Goal: Transaction & Acquisition: Purchase product/service

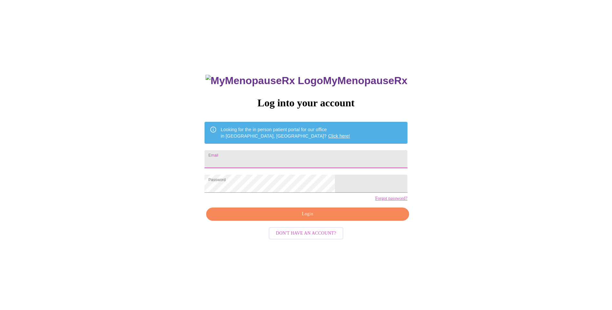
click at [294, 157] on input "Email" at bounding box center [306, 159] width 203 height 18
type input "[PERSON_NAME][EMAIL_ADDRESS][PERSON_NAME][DOMAIN_NAME]"
click at [275, 218] on span "Login" at bounding box center [308, 214] width 188 height 8
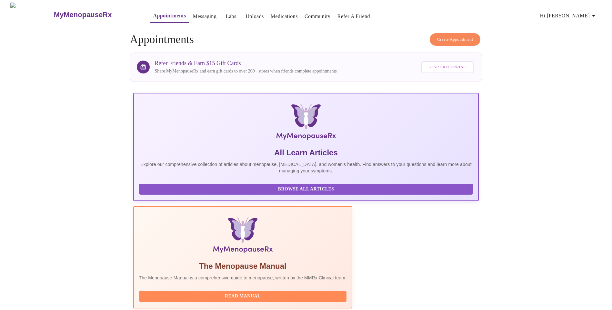
click at [226, 14] on link "Labs" at bounding box center [231, 16] width 11 height 9
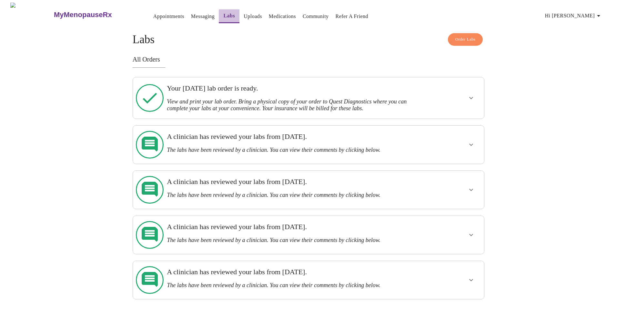
click at [223, 15] on link "Labs" at bounding box center [229, 15] width 12 height 9
click at [459, 36] on span "Order Labs" at bounding box center [465, 39] width 20 height 7
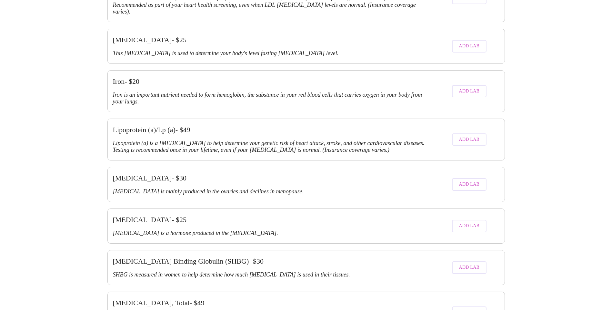
scroll to position [1118, 0]
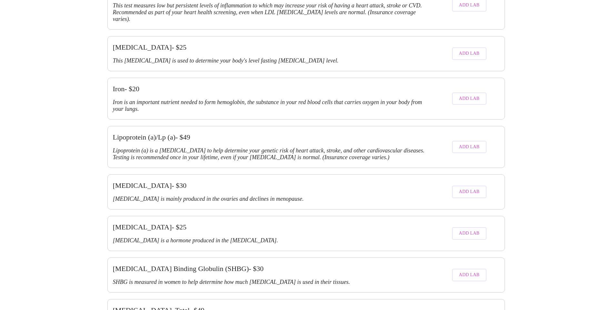
click at [477, 188] on span "Add Lab" at bounding box center [469, 192] width 21 height 8
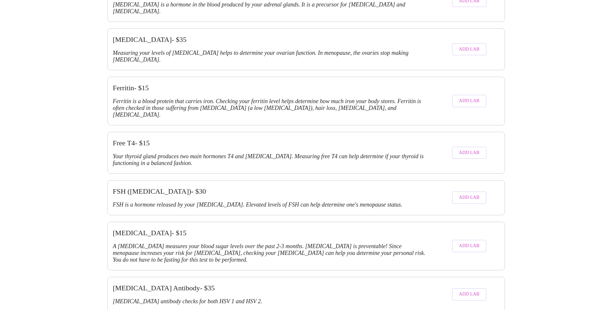
scroll to position [764, 0]
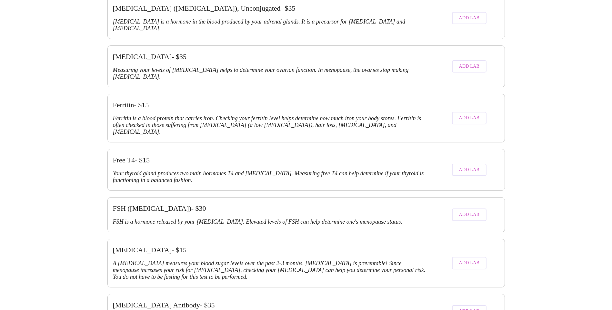
click at [479, 209] on button "Add Lab" at bounding box center [469, 215] width 35 height 13
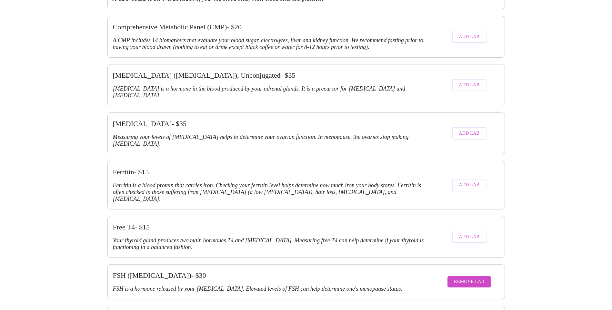
scroll to position [710, 0]
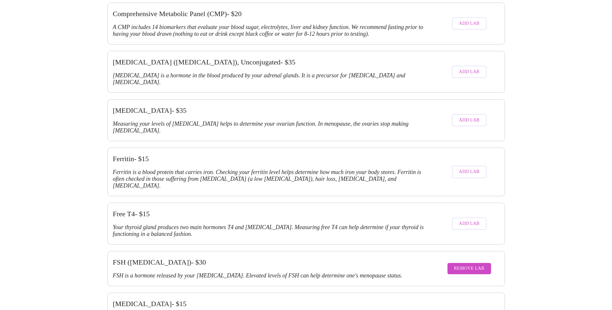
click at [477, 116] on span "Add Lab" at bounding box center [469, 120] width 21 height 8
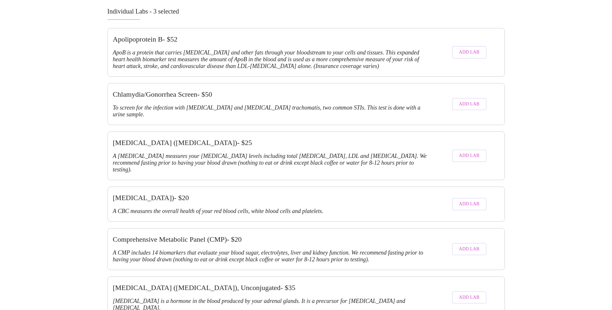
scroll to position [677, 0]
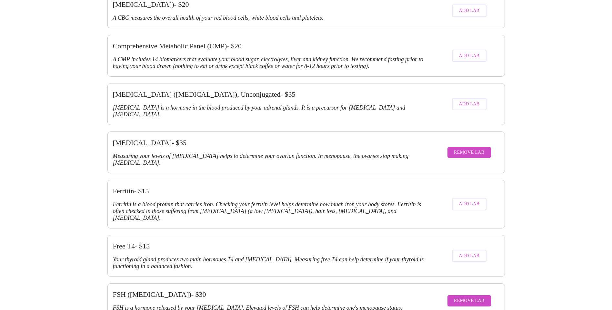
click at [485, 147] on button "Remove Lab" at bounding box center [469, 152] width 44 height 11
click at [454, 296] on button "Remove Lab" at bounding box center [469, 301] width 44 height 11
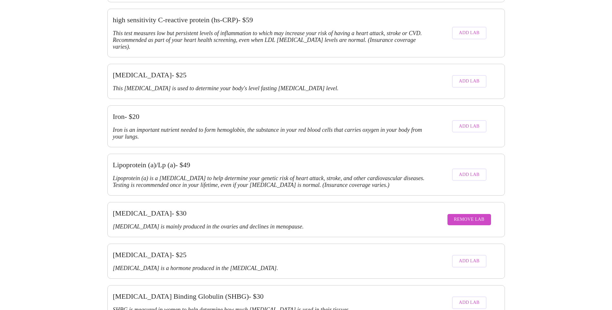
scroll to position [1097, 0]
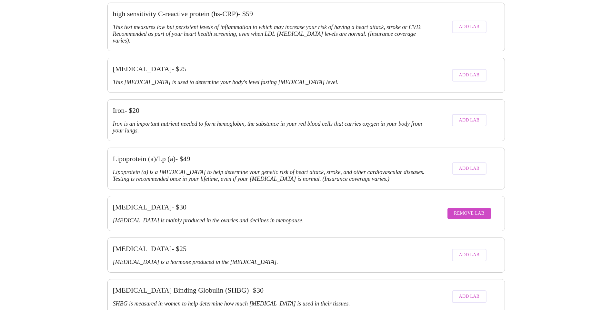
click at [466, 210] on span "Remove Lab" at bounding box center [469, 214] width 31 height 8
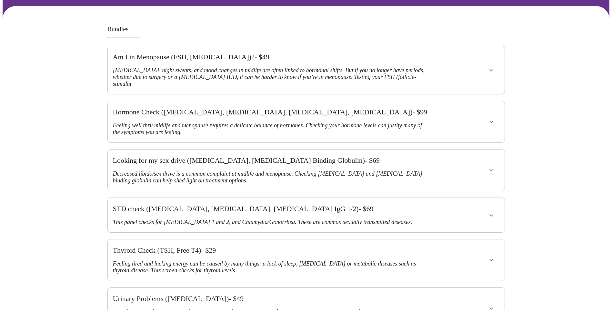
scroll to position [0, 0]
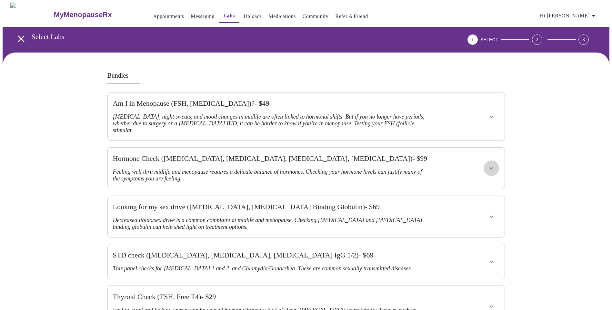
click at [498, 161] on button "show more" at bounding box center [491, 168] width 15 height 15
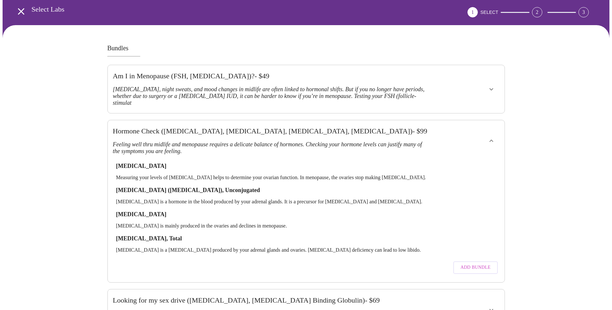
scroll to position [97, 0]
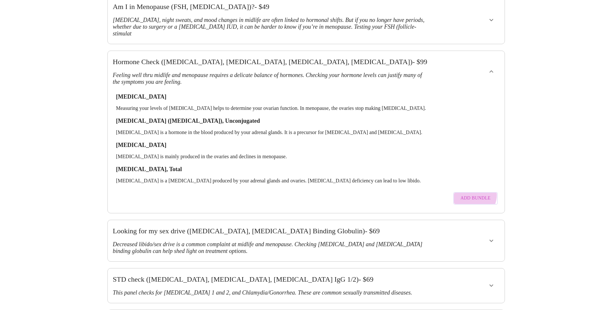
click at [474, 195] on span "Add Bundle" at bounding box center [475, 199] width 30 height 8
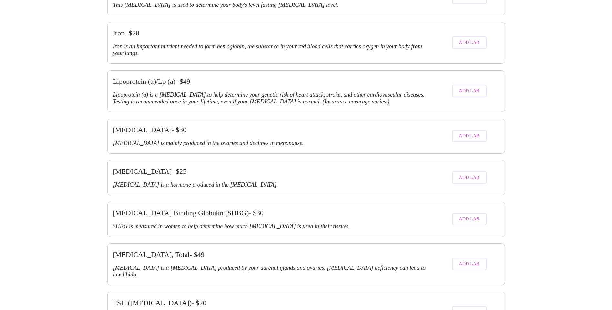
scroll to position [1361, 0]
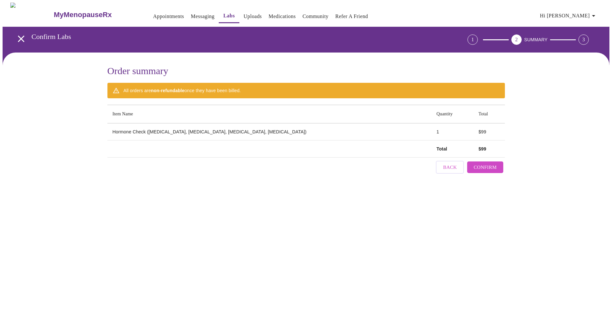
scroll to position [0, 0]
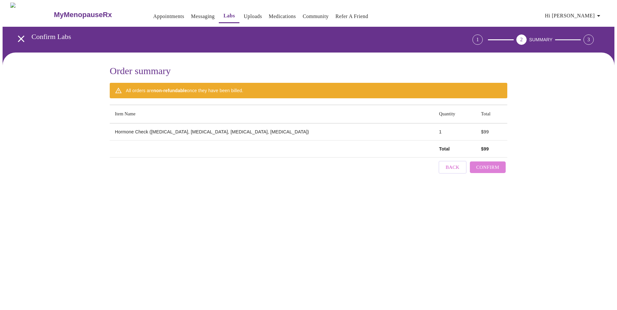
drag, startPoint x: 488, startPoint y: 164, endPoint x: 488, endPoint y: 168, distance: 4.5
click at [488, 168] on span "Confirm" at bounding box center [487, 167] width 23 height 8
click at [492, 158] on span "Back" at bounding box center [494, 162] width 14 height 8
click at [222, 13] on link "Labs" at bounding box center [228, 16] width 12 height 9
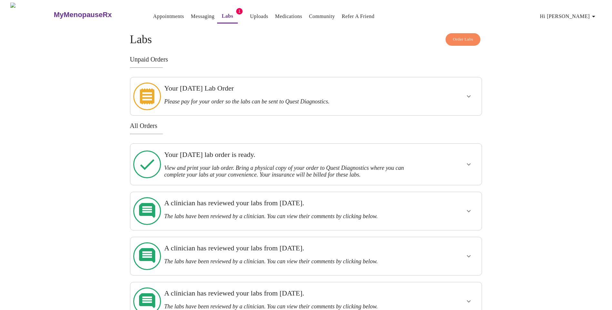
click at [471, 95] on icon "show more" at bounding box center [469, 97] width 8 height 8
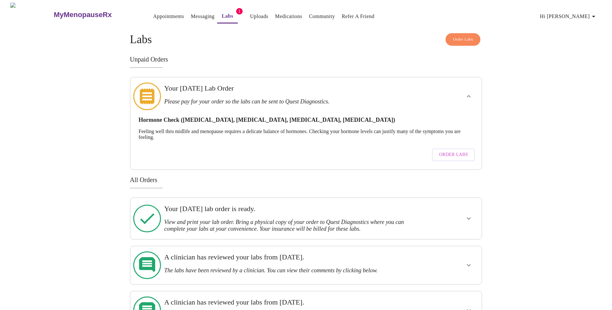
click at [447, 151] on span "Order Labs" at bounding box center [453, 155] width 29 height 8
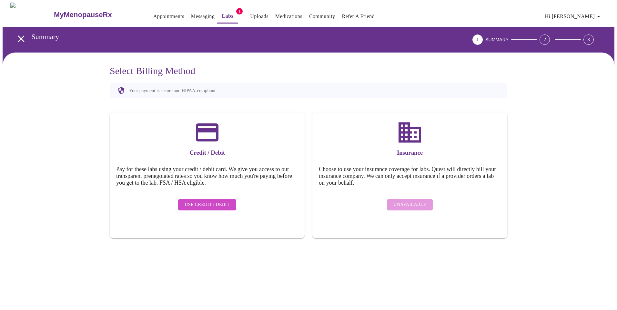
click at [223, 202] on span "Use Credit / Debit" at bounding box center [207, 205] width 45 height 8
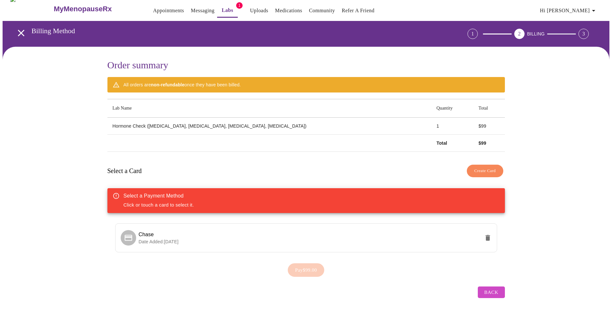
scroll to position [7, 0]
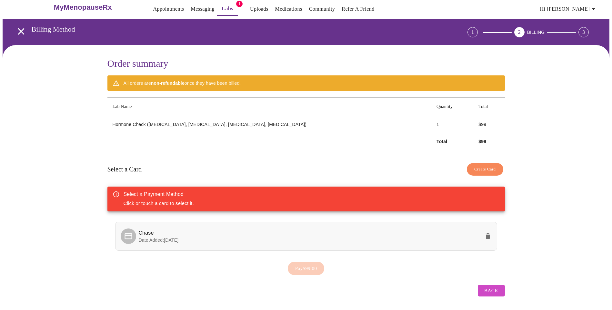
drag, startPoint x: 238, startPoint y: 230, endPoint x: 243, endPoint y: 230, distance: 4.9
click at [239, 230] on span "Chase" at bounding box center [309, 233] width 341 height 8
click at [497, 288] on span "Back" at bounding box center [491, 291] width 14 height 8
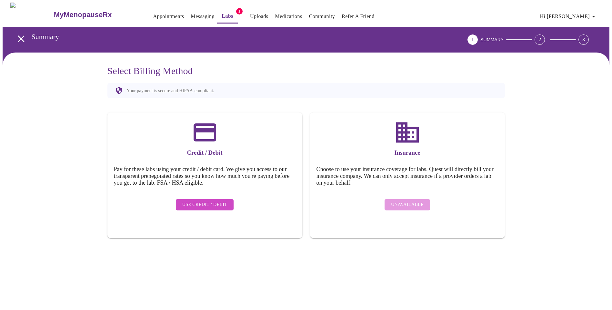
scroll to position [0, 0]
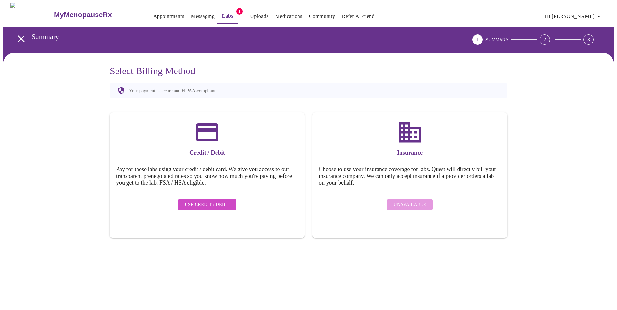
click at [212, 201] on span "Use Credit / Debit" at bounding box center [207, 205] width 45 height 8
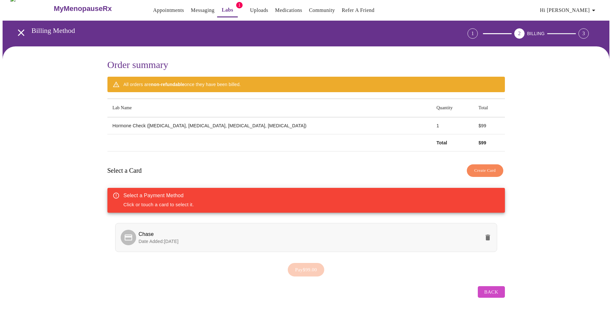
scroll to position [7, 0]
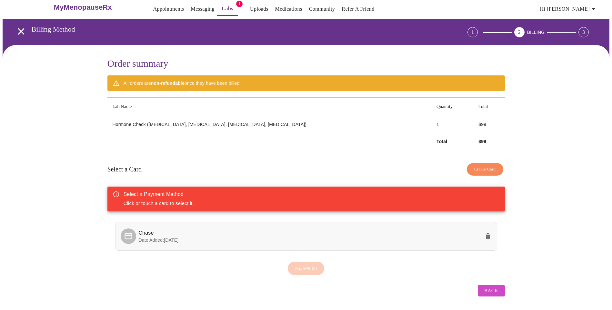
click at [259, 237] on p "Date Added: [DATE]" at bounding box center [309, 240] width 341 height 6
click at [310, 269] on span "Pay $99.00" at bounding box center [306, 269] width 22 height 8
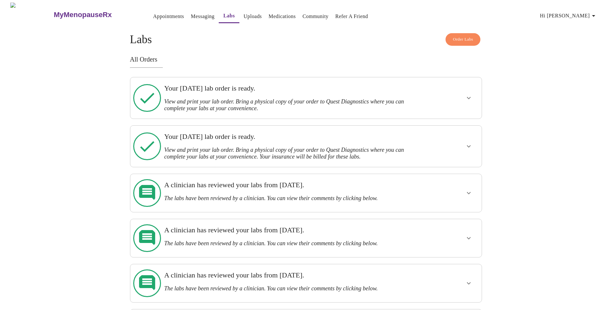
click at [440, 106] on div at bounding box center [450, 98] width 58 height 36
click at [471, 97] on icon "show more" at bounding box center [469, 98] width 8 height 8
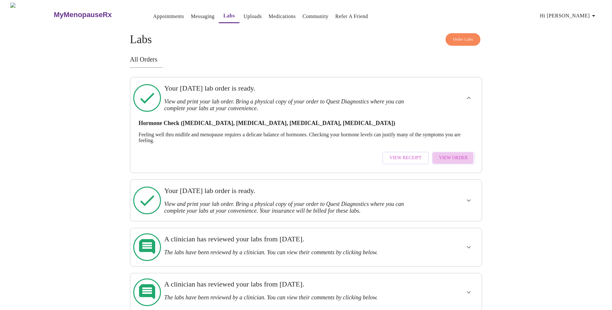
click at [451, 155] on span "View Order" at bounding box center [453, 158] width 29 height 8
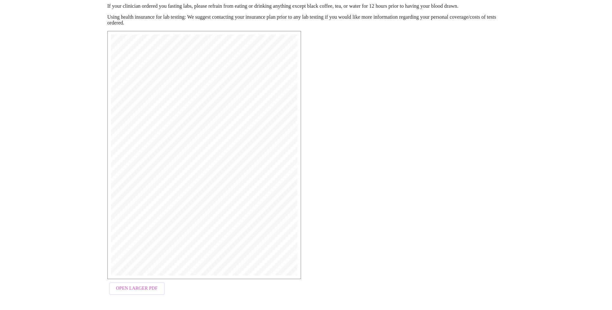
scroll to position [86, 0]
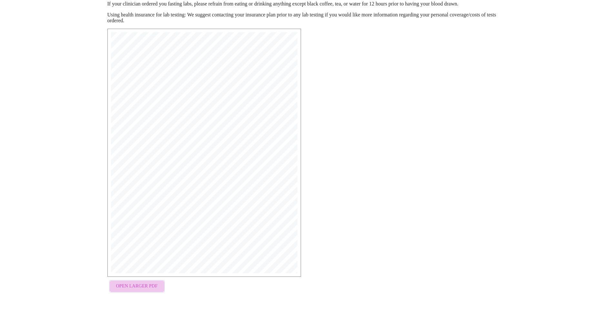
click at [144, 286] on span "Open Larger PDF" at bounding box center [137, 287] width 42 height 8
